Goal: Task Accomplishment & Management: Manage account settings

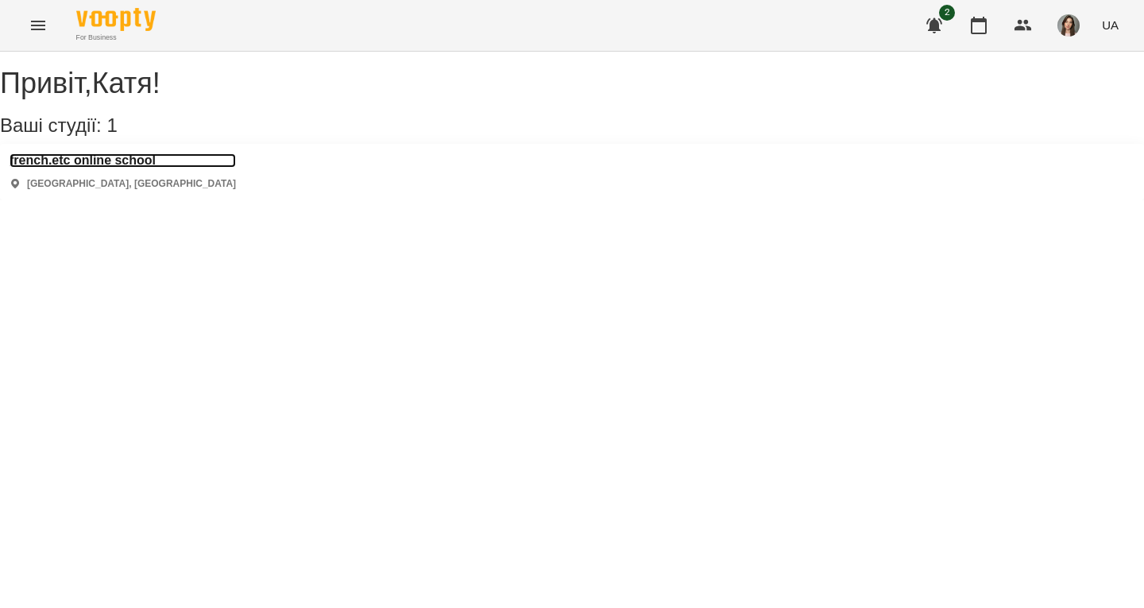
click at [128, 168] on h3 "french.etc online school" at bounding box center [123, 160] width 226 height 14
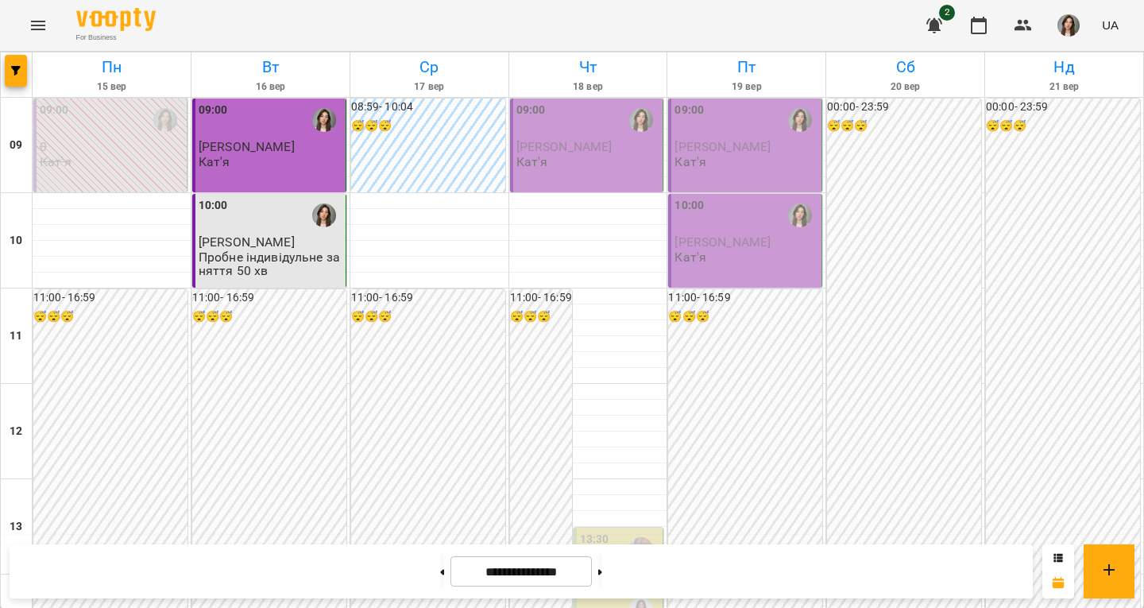
scroll to position [715, 0]
click at [602, 560] on button at bounding box center [600, 571] width 4 height 35
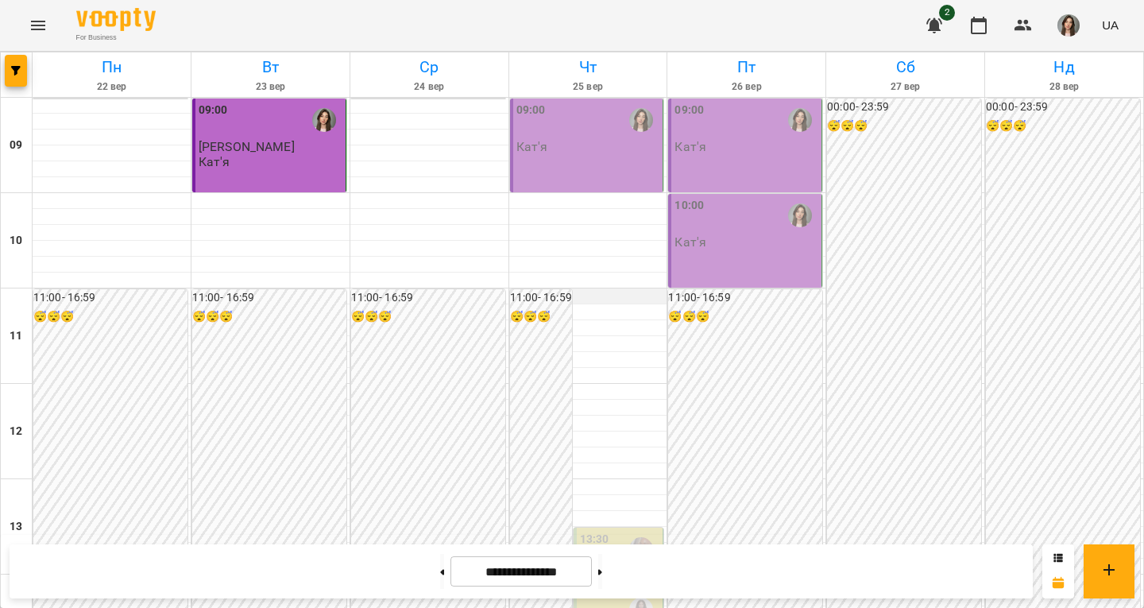
scroll to position [0, 0]
click at [440, 564] on button at bounding box center [442, 571] width 4 height 35
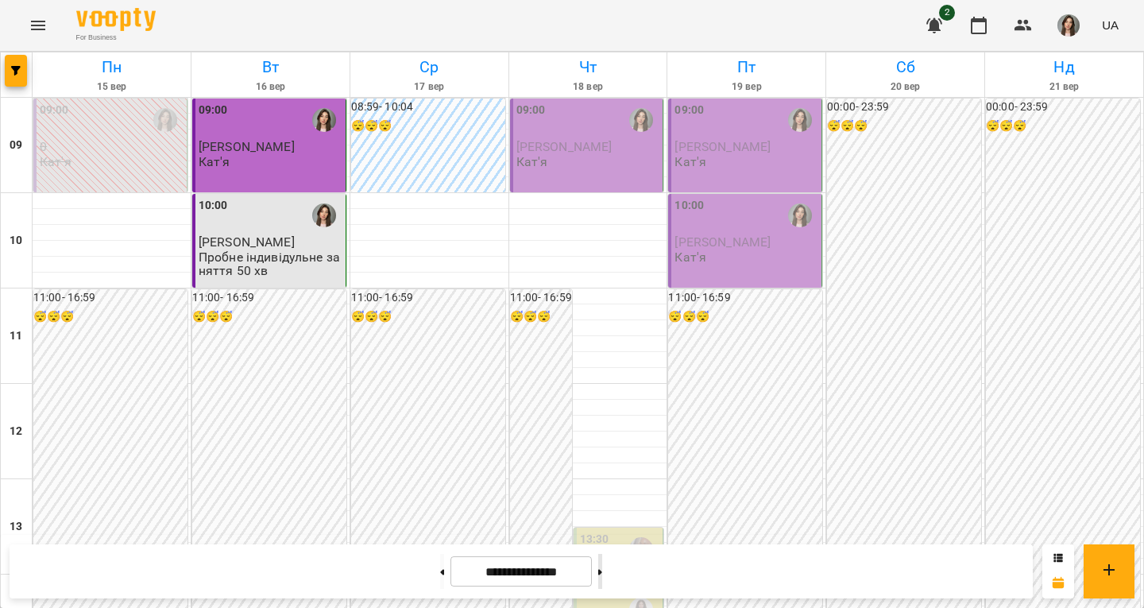
click at [602, 565] on button at bounding box center [600, 571] width 4 height 35
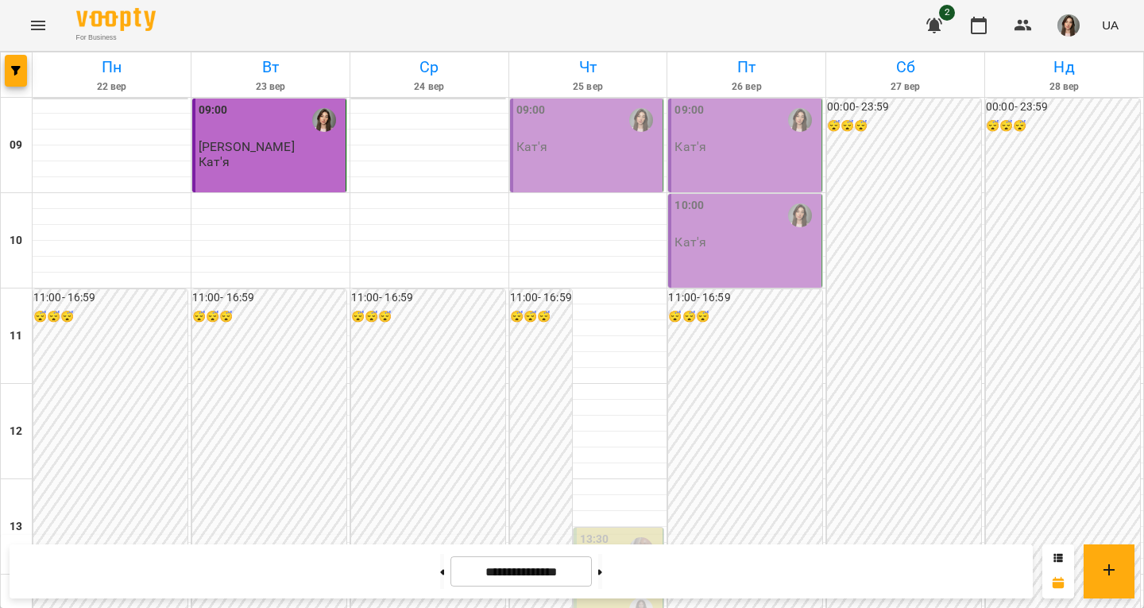
click at [711, 152] on div "09:00 Кат'я" at bounding box center [747, 128] width 144 height 52
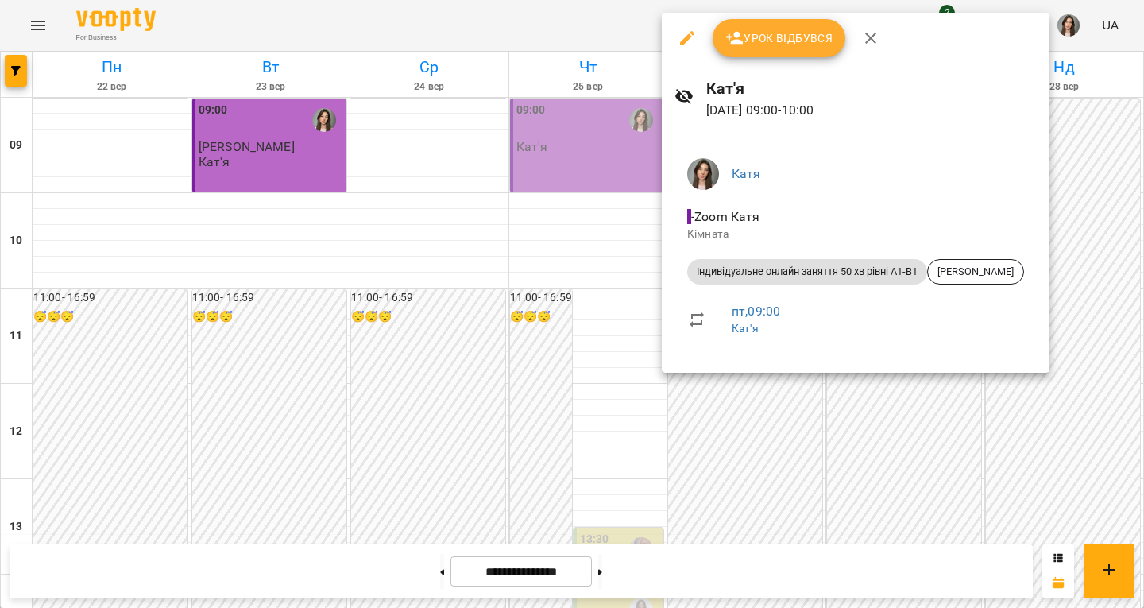
click at [620, 400] on div at bounding box center [572, 304] width 1144 height 608
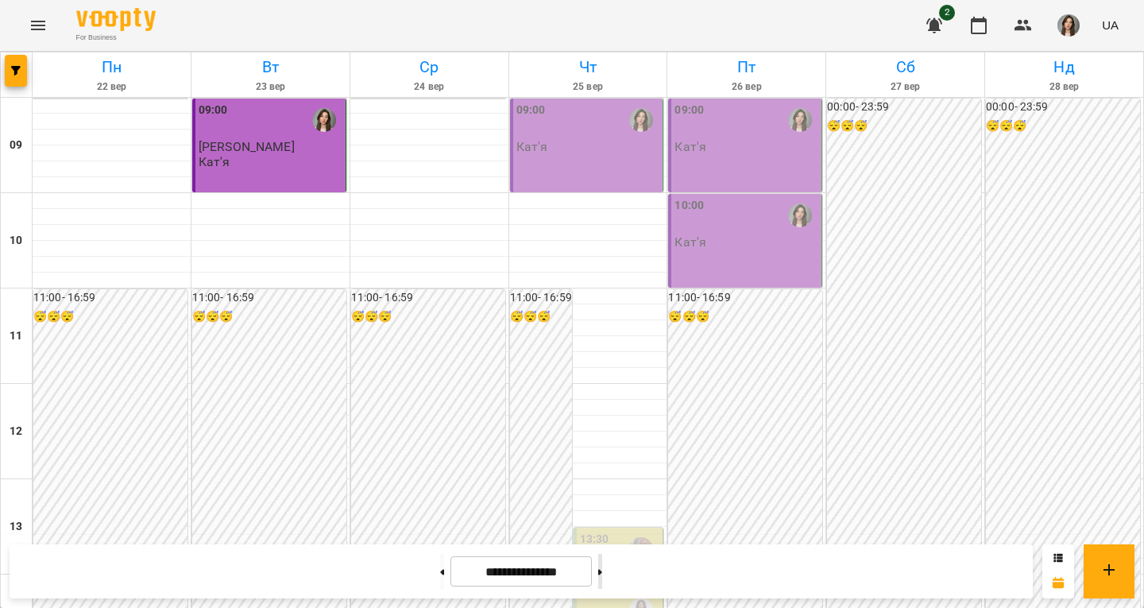
click at [602, 581] on button at bounding box center [600, 571] width 4 height 35
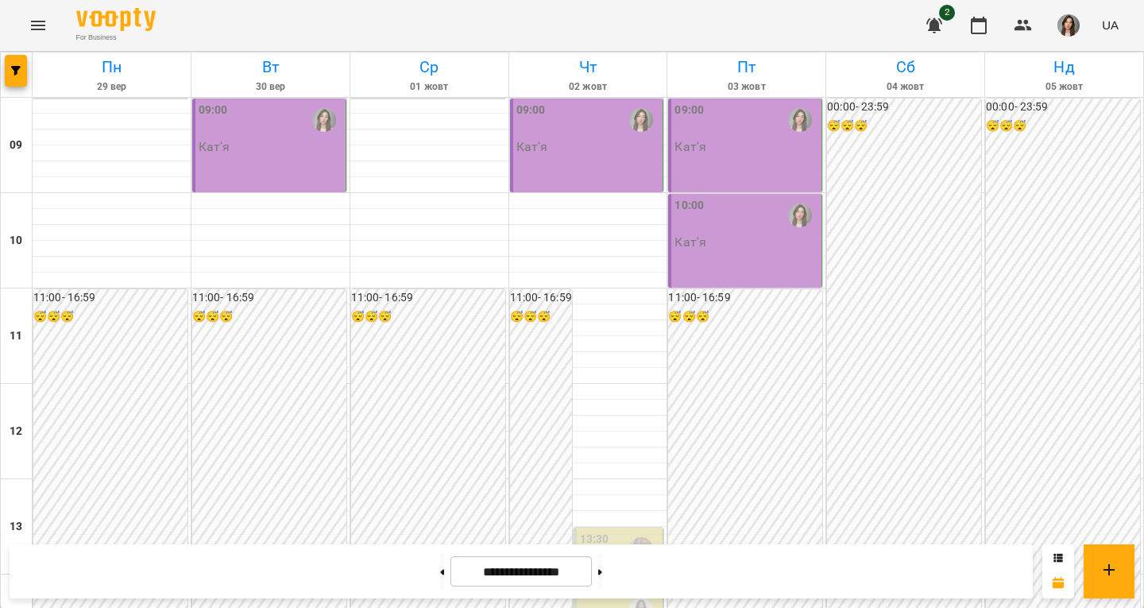
click at [282, 154] on div "09:00 Кат'я" at bounding box center [271, 128] width 144 height 52
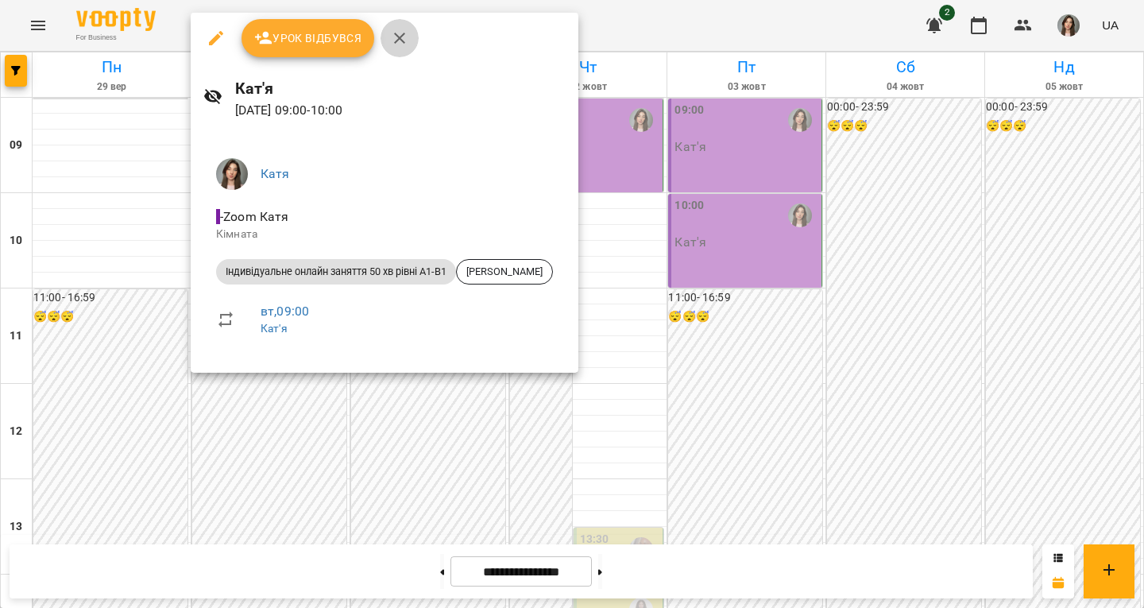
click at [394, 28] on button "button" at bounding box center [400, 38] width 38 height 38
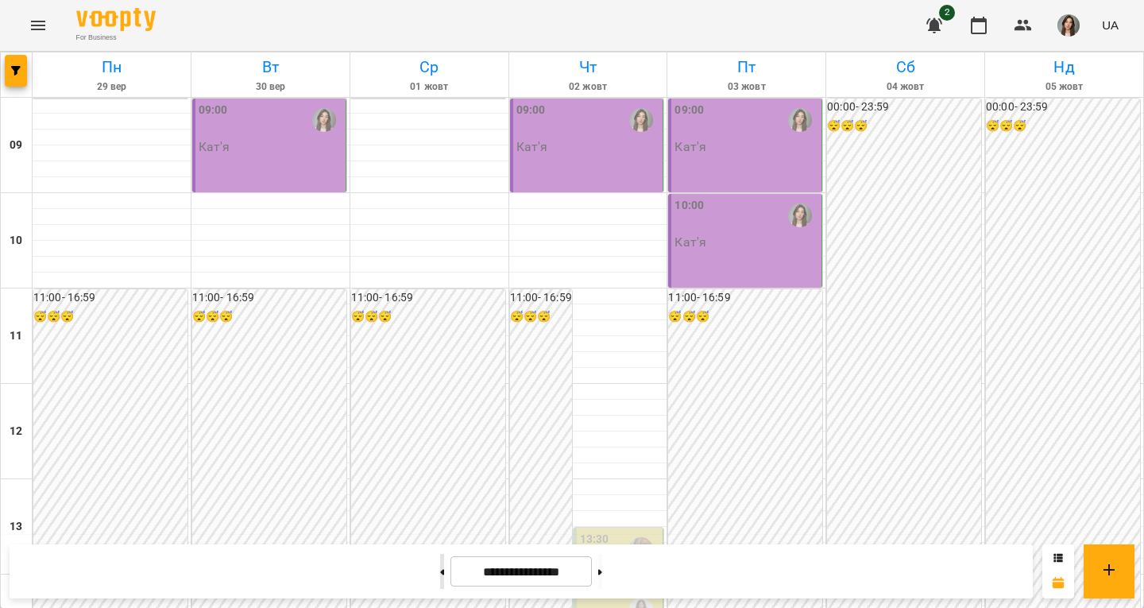
click at [440, 572] on icon at bounding box center [442, 572] width 4 height 6
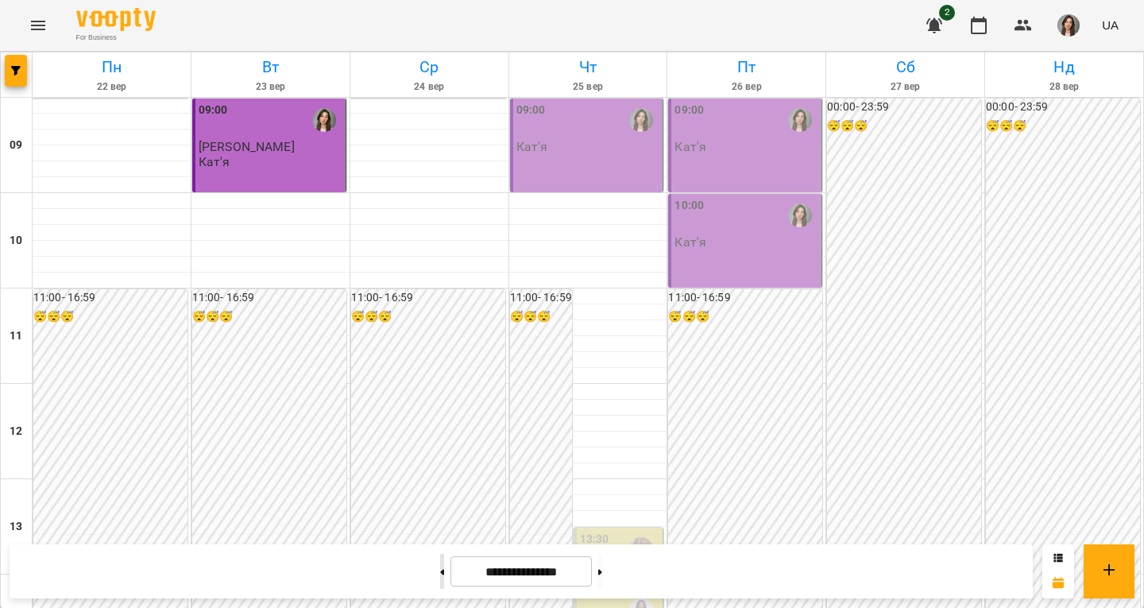
click at [440, 578] on button at bounding box center [442, 571] width 4 height 35
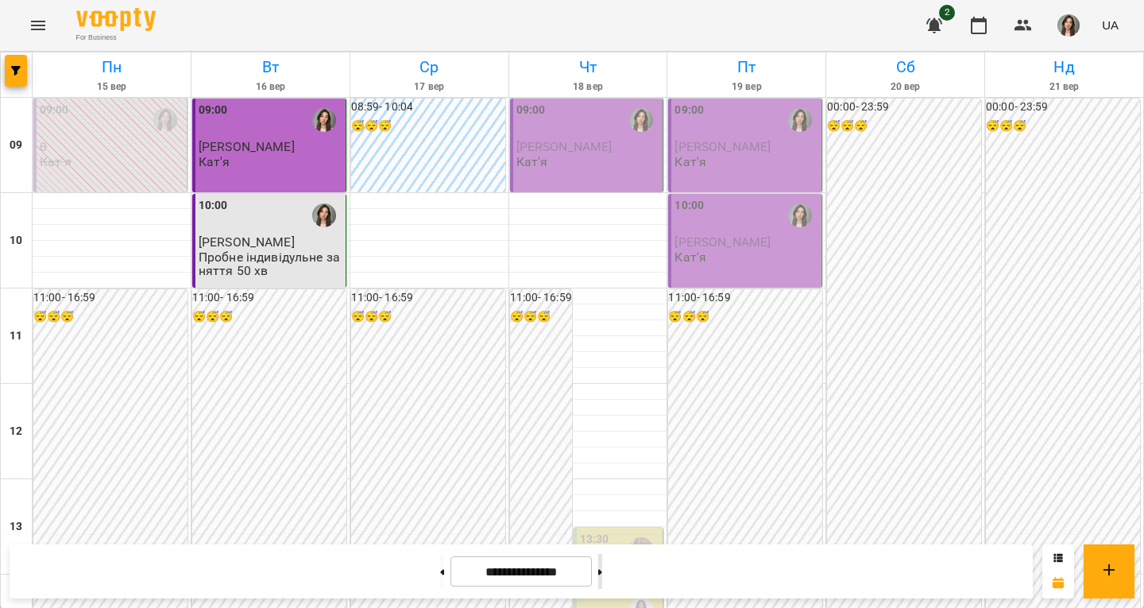
click at [602, 578] on button at bounding box center [600, 571] width 4 height 35
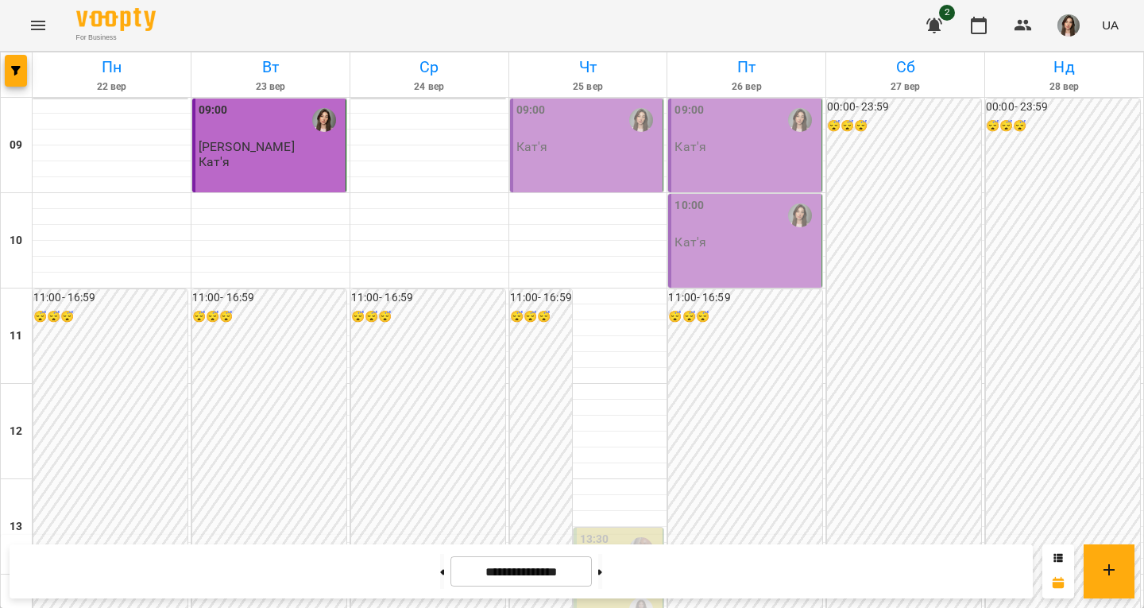
scroll to position [556, 0]
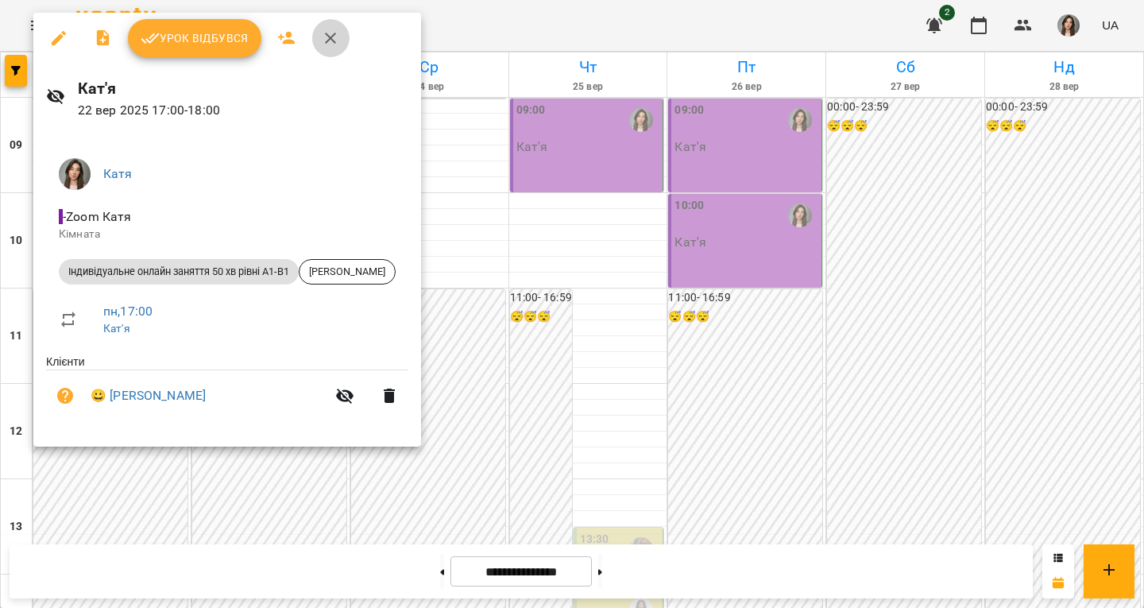
click at [325, 33] on icon "button" at bounding box center [330, 38] width 11 height 11
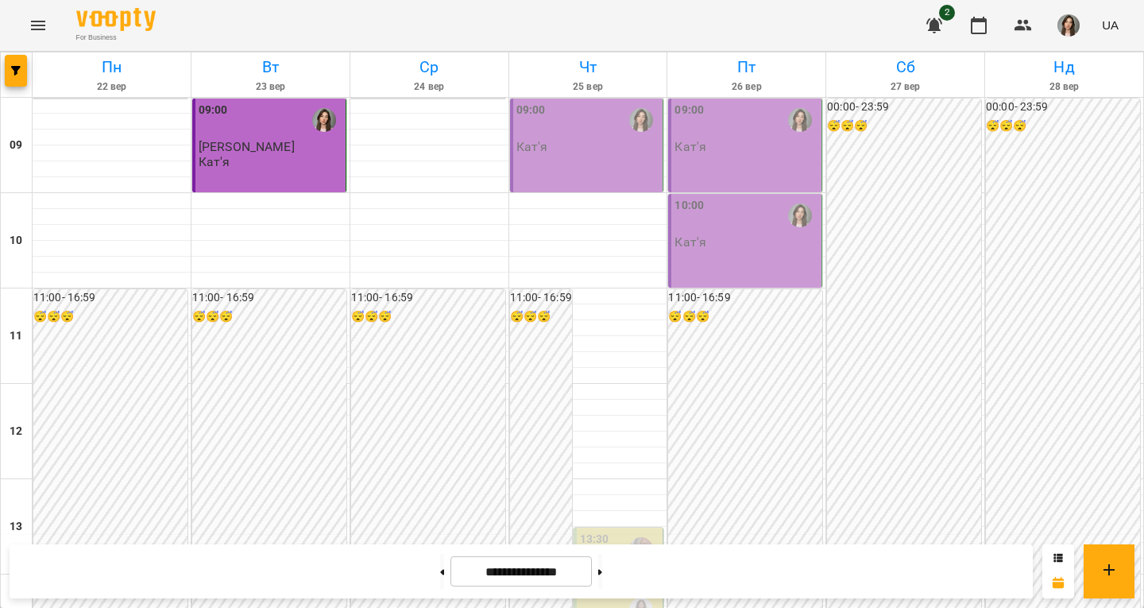
scroll to position [0, 0]
click at [289, 134] on div "09:00" at bounding box center [271, 120] width 144 height 37
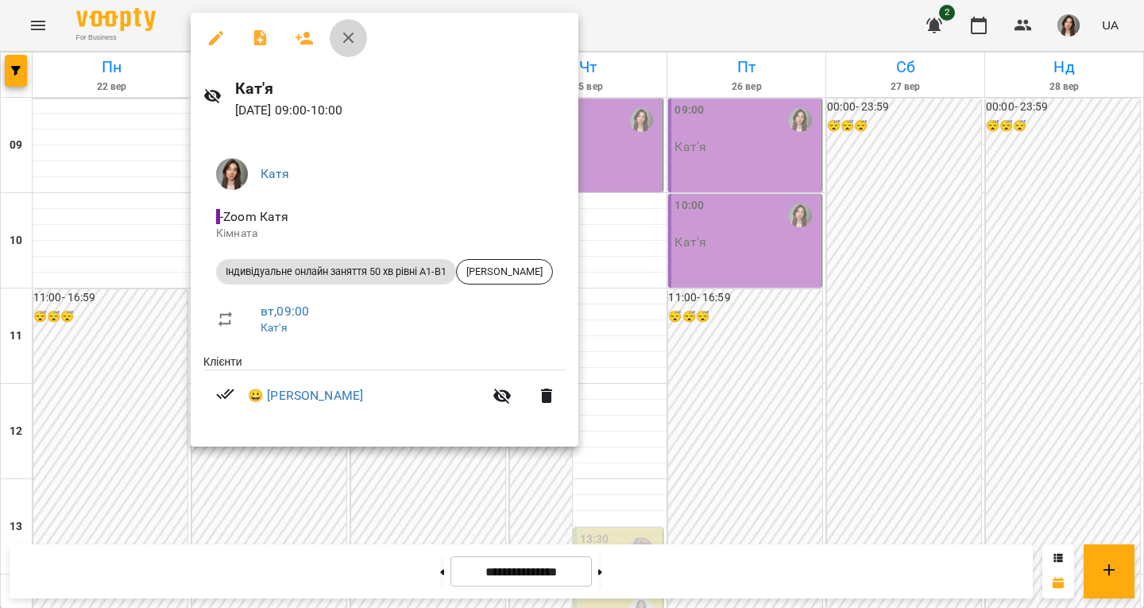
click at [355, 36] on icon "button" at bounding box center [348, 38] width 19 height 19
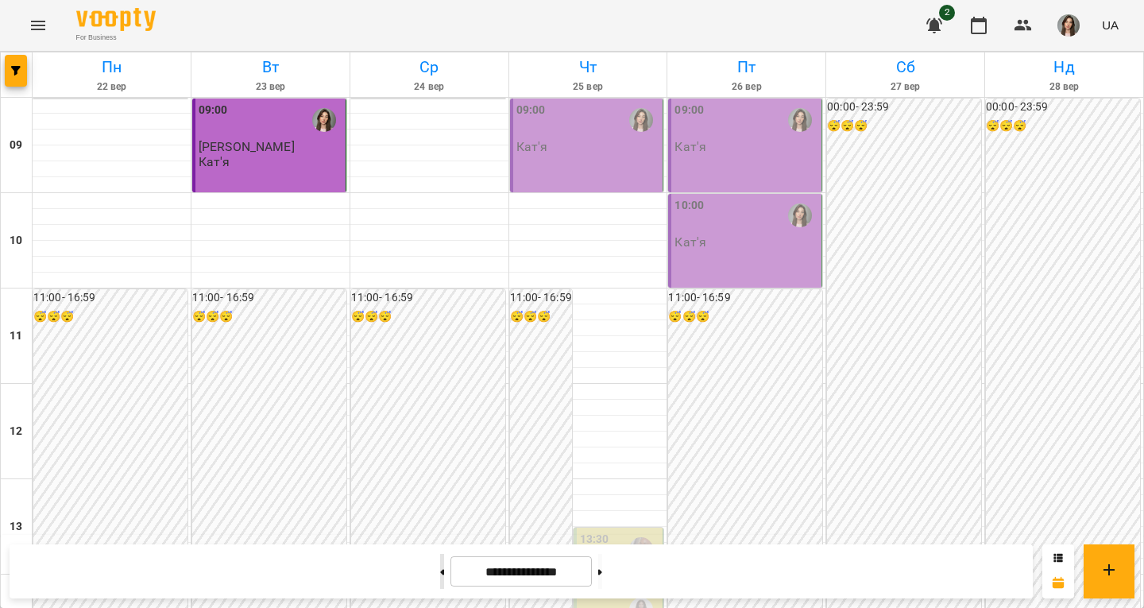
click at [440, 567] on button at bounding box center [442, 571] width 4 height 35
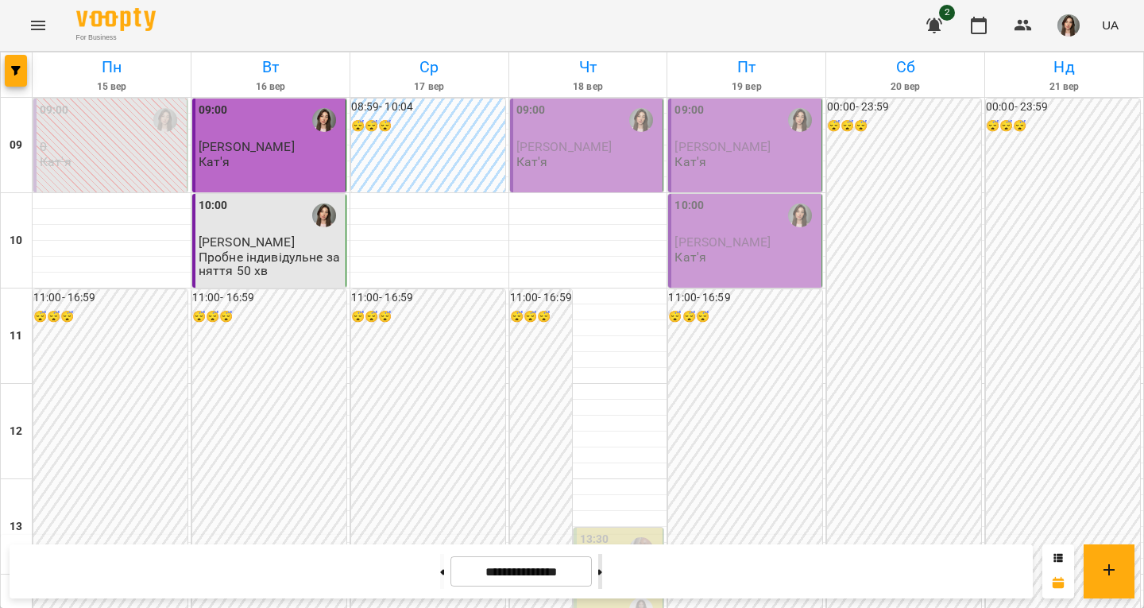
click at [602, 560] on button at bounding box center [600, 571] width 4 height 35
type input "**********"
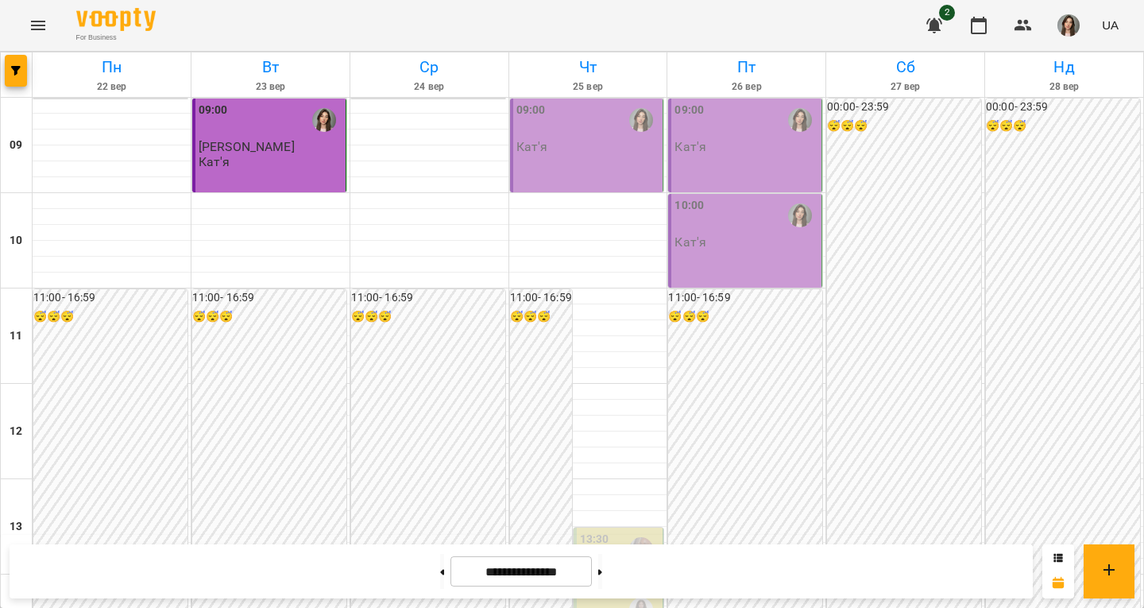
scroll to position [477, 0]
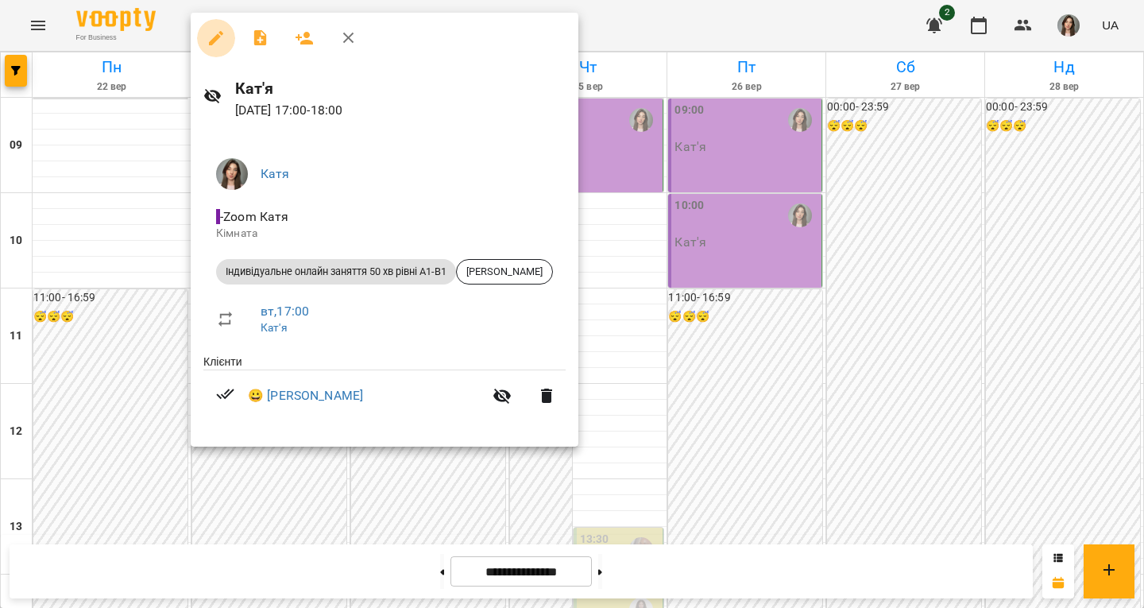
click at [223, 39] on icon "button" at bounding box center [216, 38] width 19 height 19
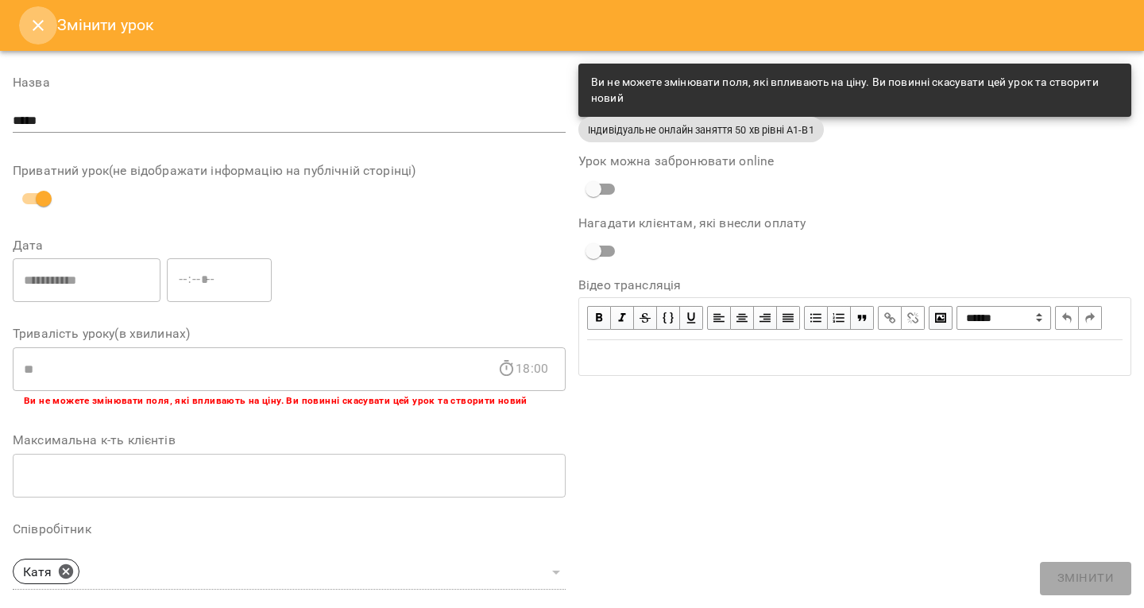
click at [41, 29] on icon "Close" at bounding box center [38, 25] width 11 height 11
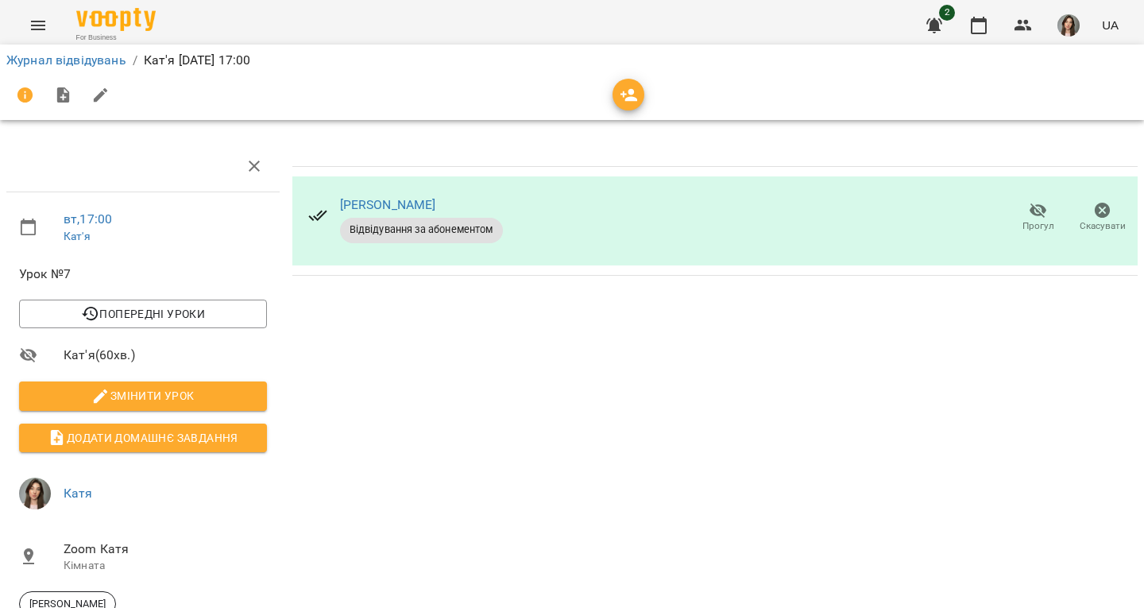
click at [1095, 210] on icon "button" at bounding box center [1103, 211] width 16 height 16
click at [154, 22] on img at bounding box center [115, 19] width 79 height 23
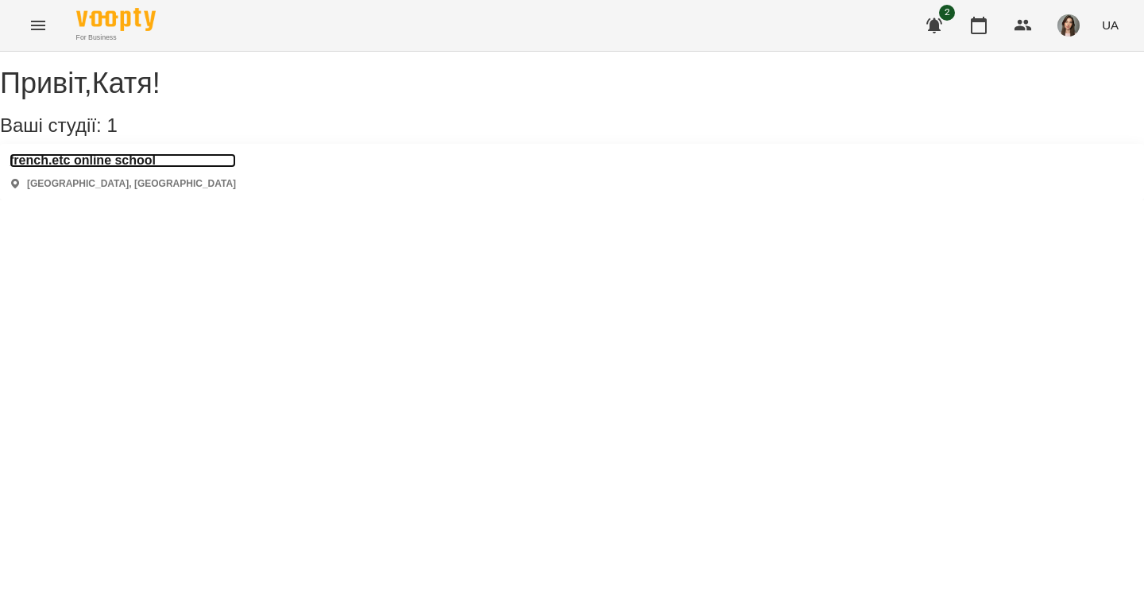
click at [130, 168] on h3 "french.etc online school" at bounding box center [123, 160] width 226 height 14
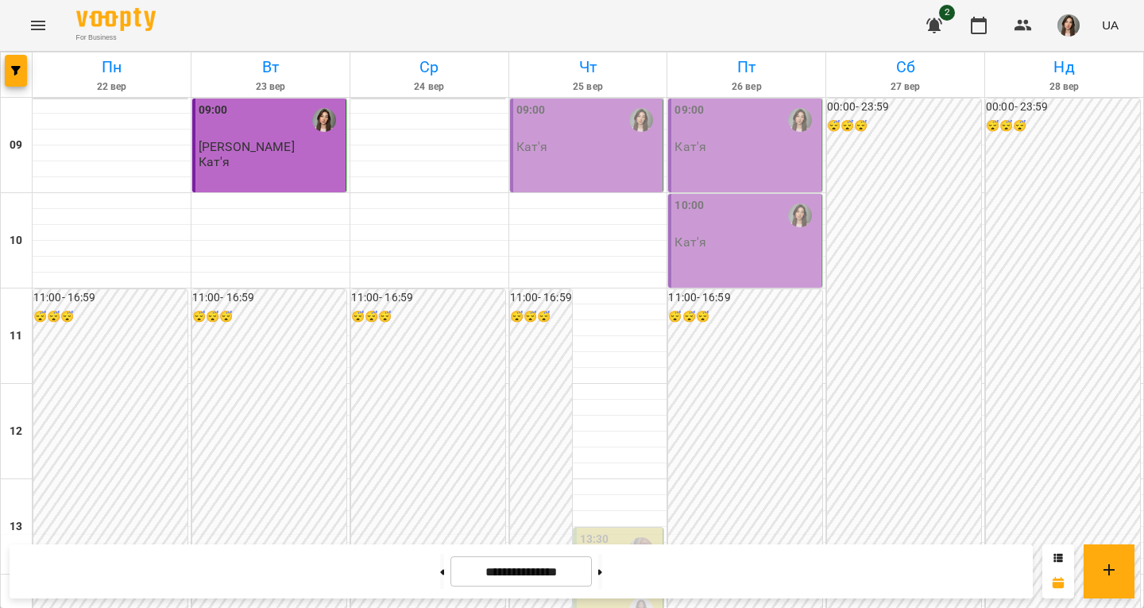
scroll to position [556, 0]
click at [440, 562] on button at bounding box center [442, 571] width 4 height 35
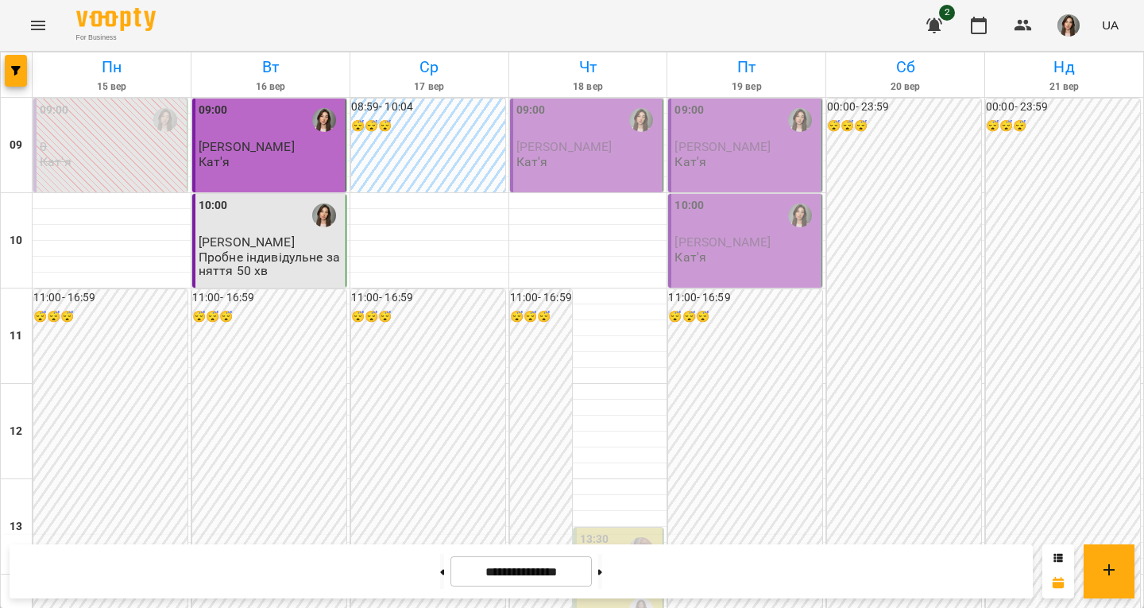
scroll to position [477, 0]
click at [602, 562] on button at bounding box center [600, 571] width 4 height 35
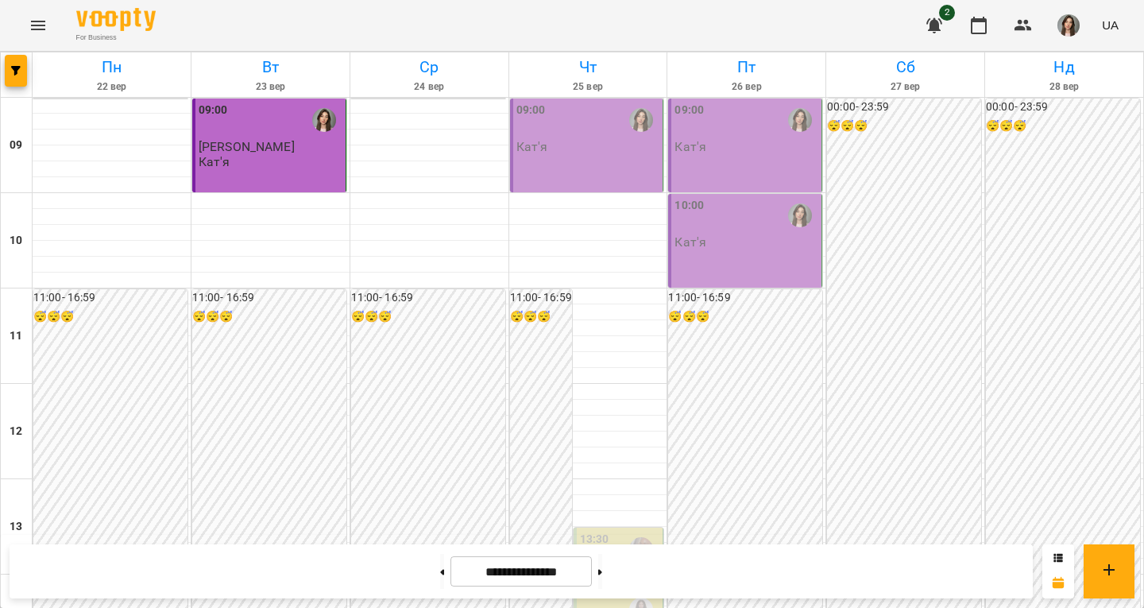
scroll to position [556, 0]
click at [440, 564] on button at bounding box center [442, 571] width 4 height 35
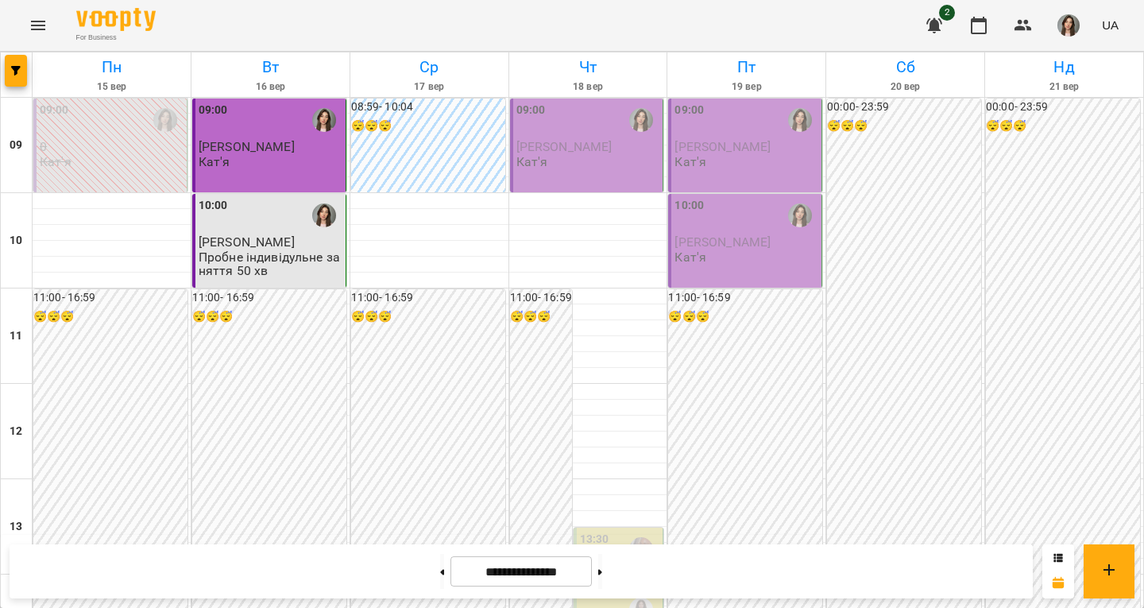
scroll to position [0, 0]
click at [602, 577] on button at bounding box center [600, 571] width 4 height 35
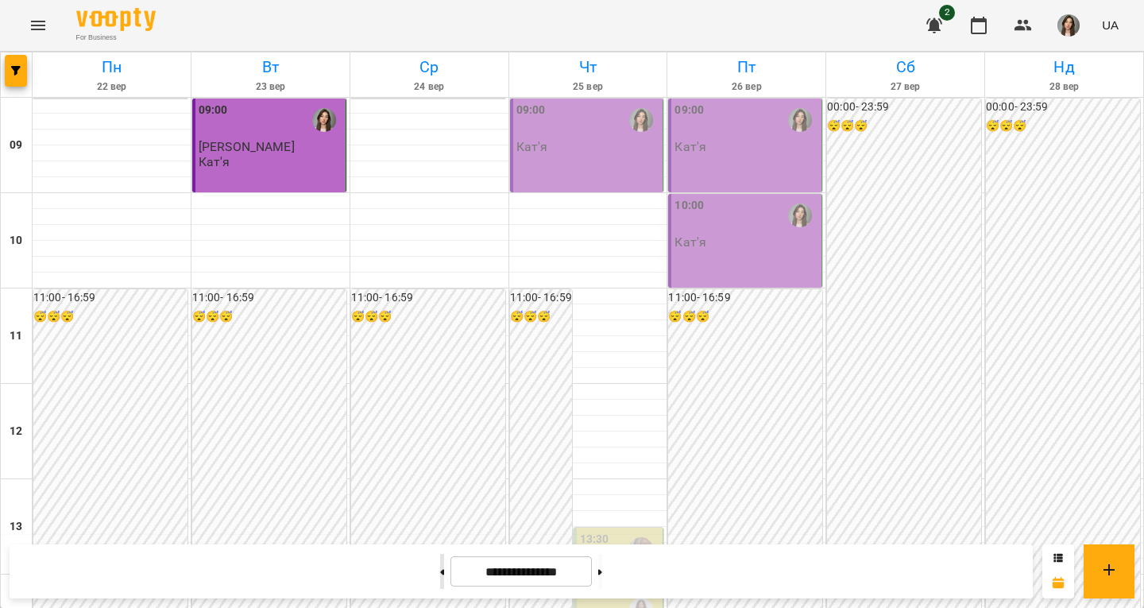
click at [440, 575] on button at bounding box center [442, 571] width 4 height 35
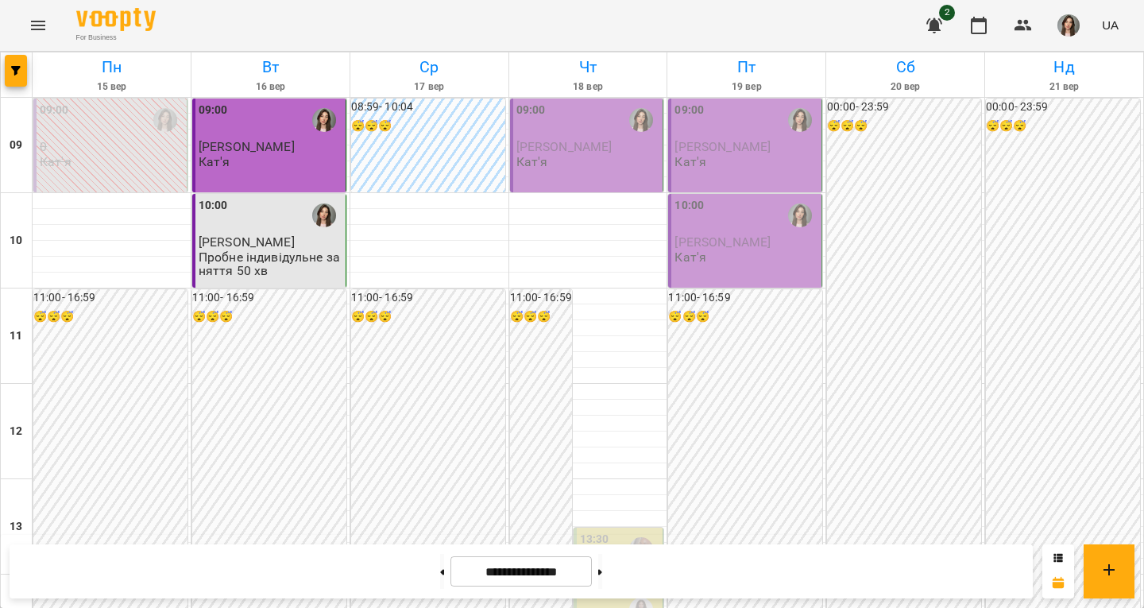
scroll to position [556, 0]
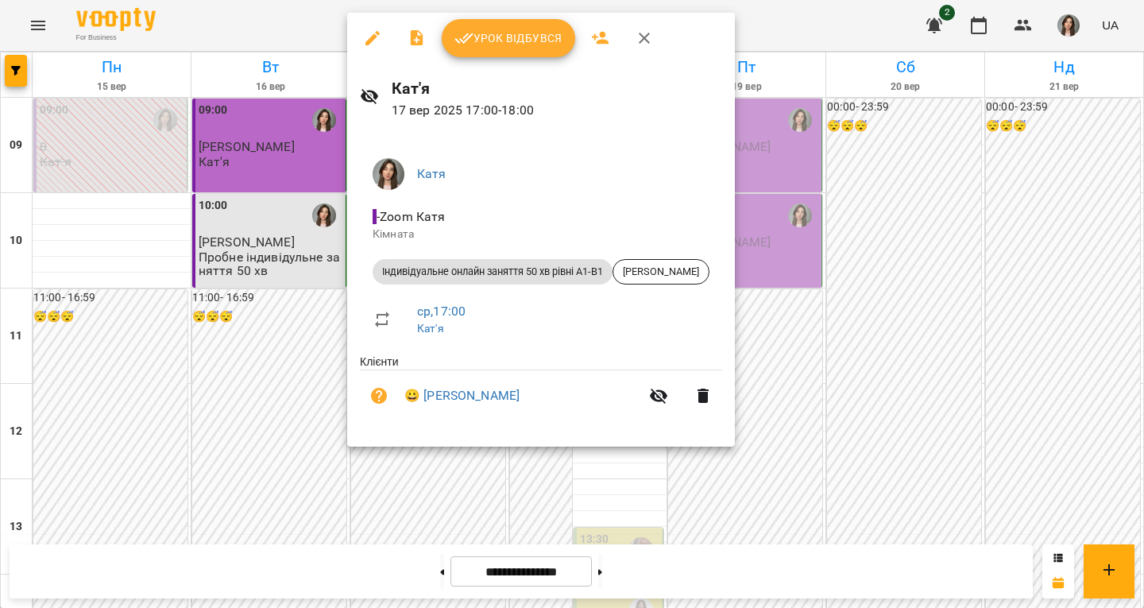
click at [633, 33] on button "button" at bounding box center [644, 38] width 38 height 38
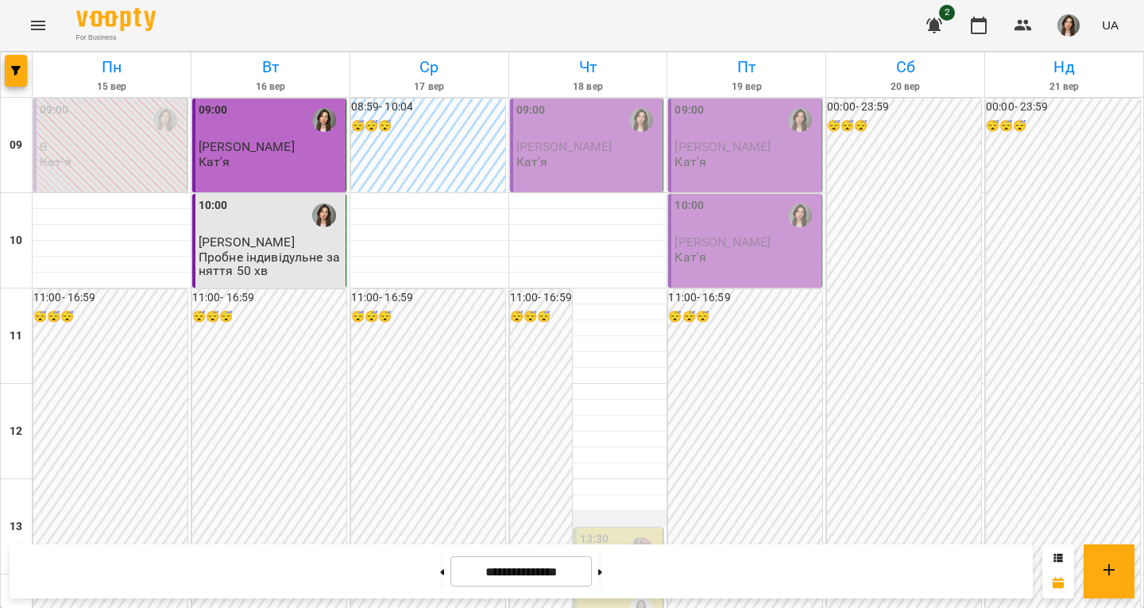
scroll to position [0, 0]
click at [694, 28] on div "For Business 2 UA" at bounding box center [572, 25] width 1144 height 51
click at [602, 574] on button at bounding box center [600, 571] width 4 height 35
type input "**********"
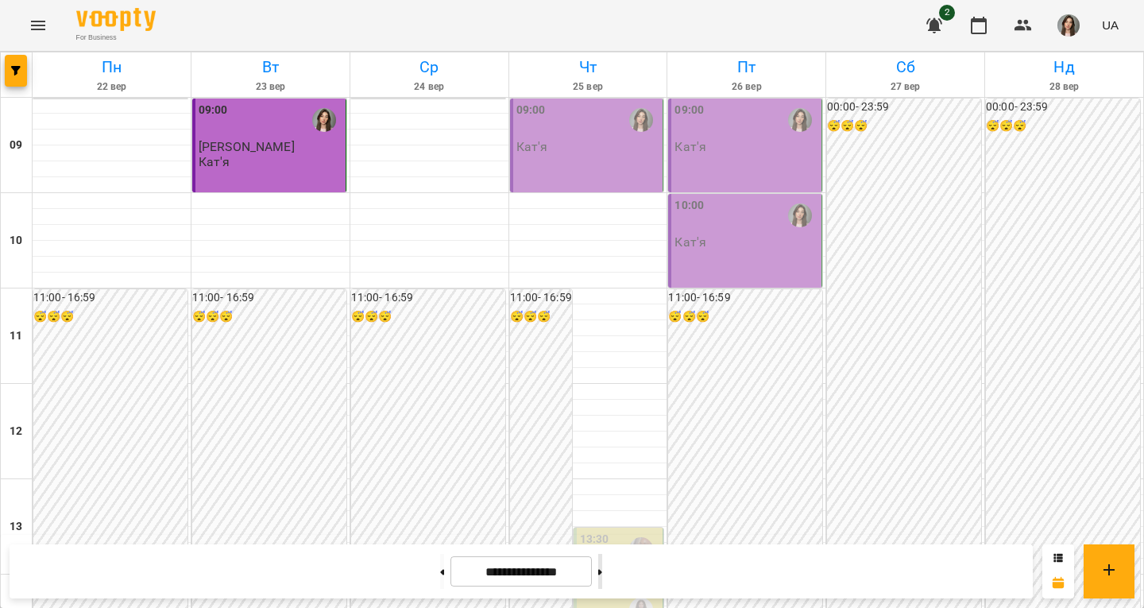
click at [602, 568] on button at bounding box center [600, 571] width 4 height 35
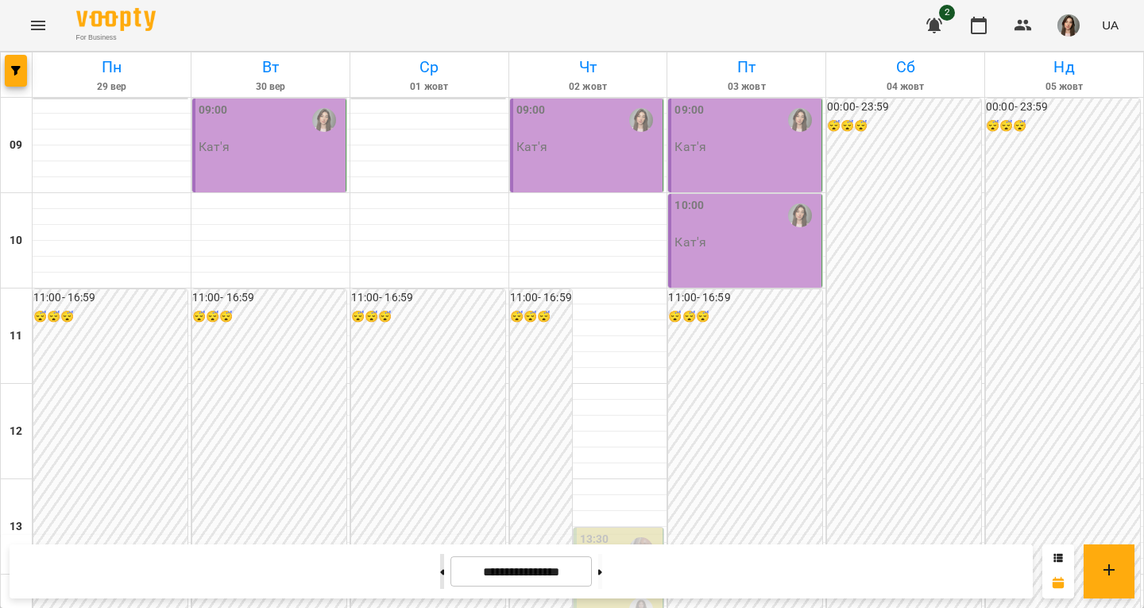
click at [440, 558] on button at bounding box center [442, 571] width 4 height 35
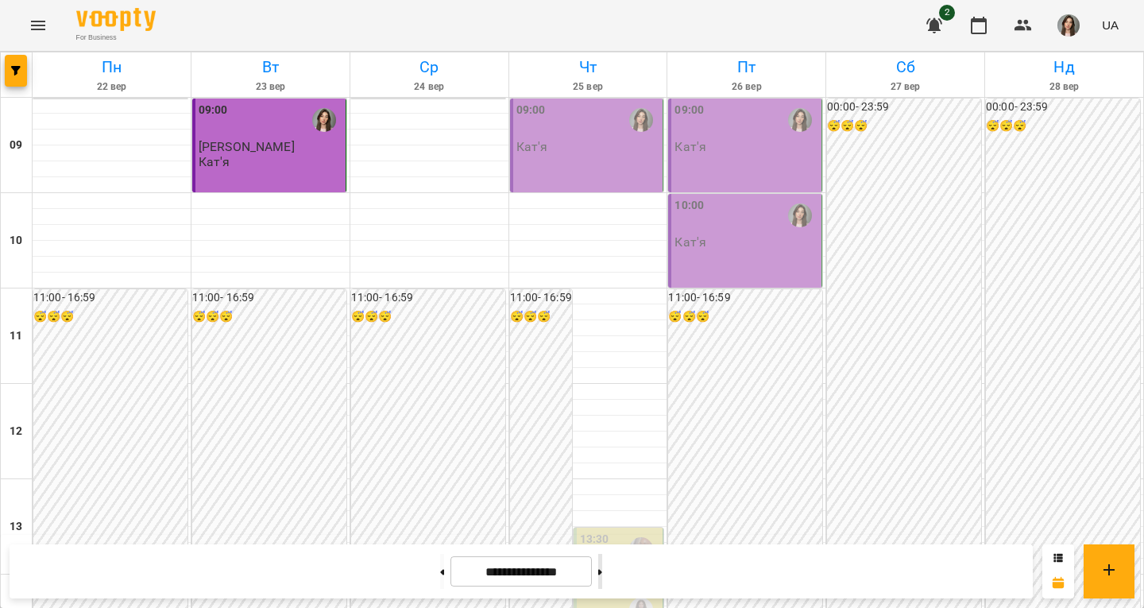
click at [602, 556] on button at bounding box center [600, 571] width 4 height 35
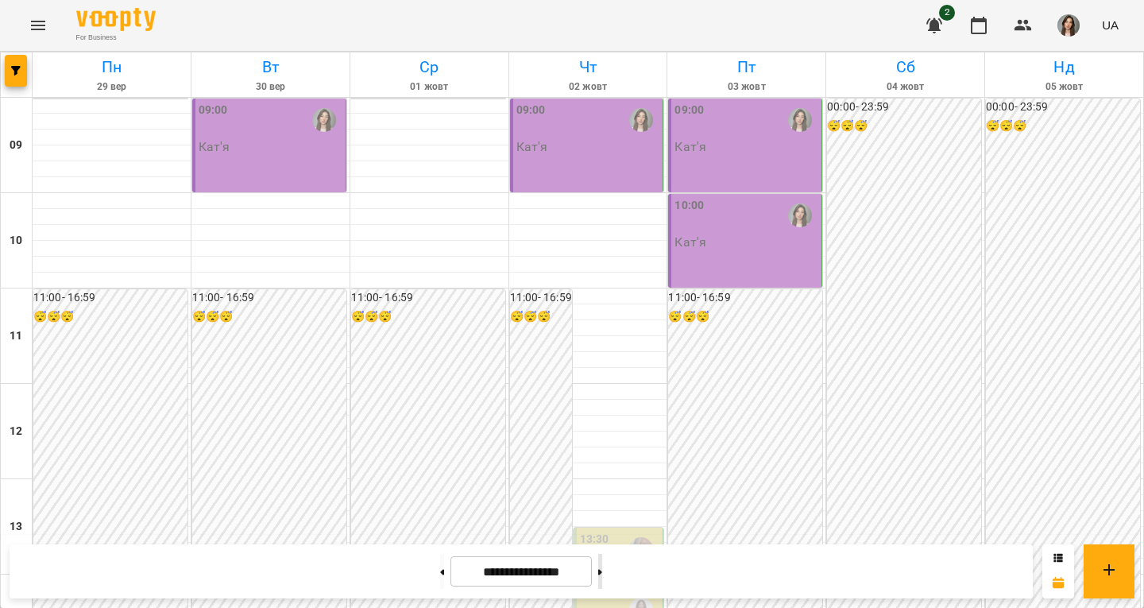
click at [602, 562] on button at bounding box center [600, 571] width 4 height 35
click at [440, 567] on button at bounding box center [442, 571] width 4 height 35
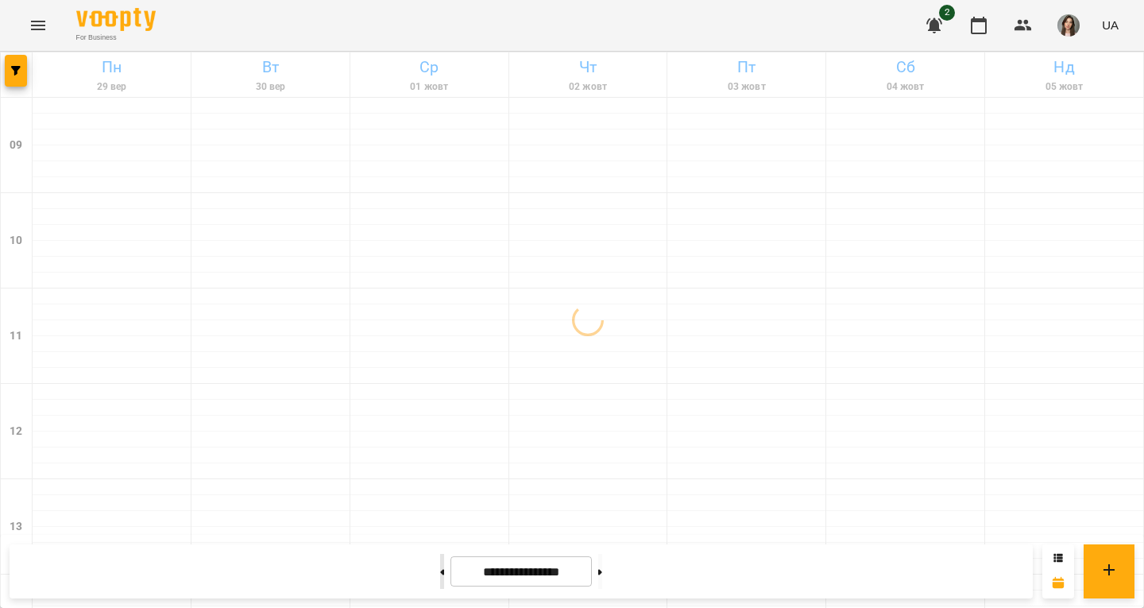
click at [440, 567] on button at bounding box center [442, 571] width 4 height 35
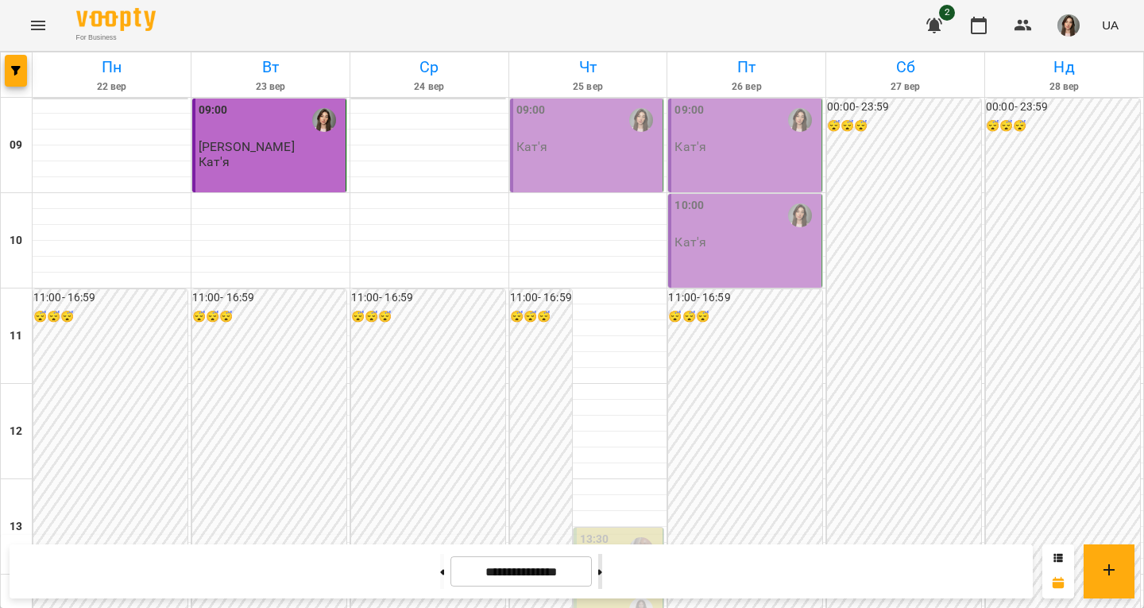
click at [609, 569] on div at bounding box center [600, 571] width 17 height 35
click at [602, 569] on button at bounding box center [600, 571] width 4 height 35
type input "**********"
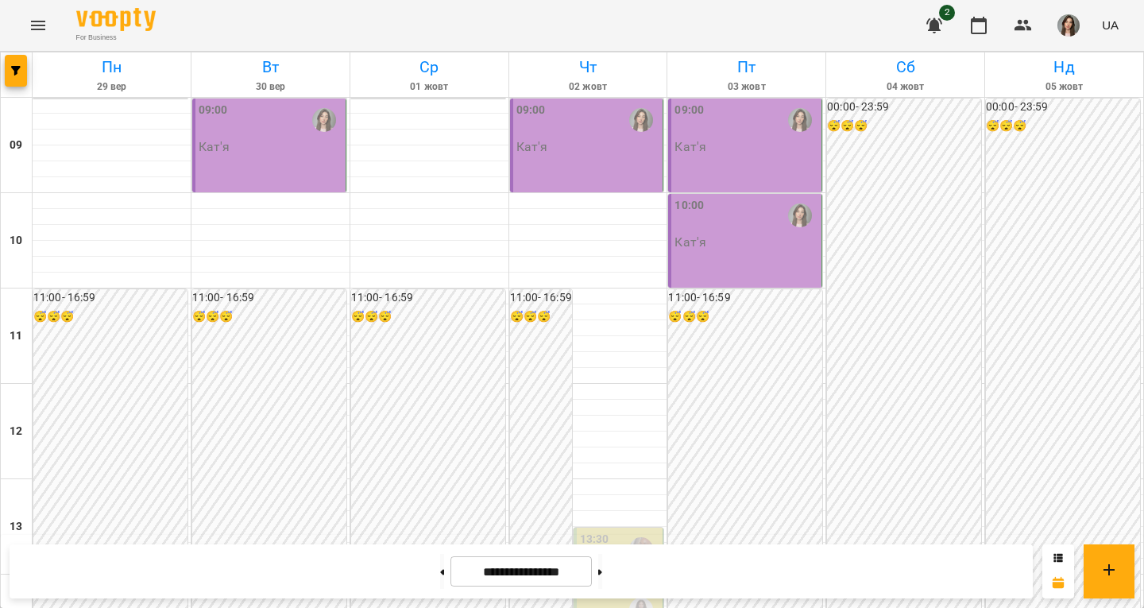
click at [551, 14] on div "For Business 2 UA" at bounding box center [572, 25] width 1144 height 51
